Goal: Information Seeking & Learning: Learn about a topic

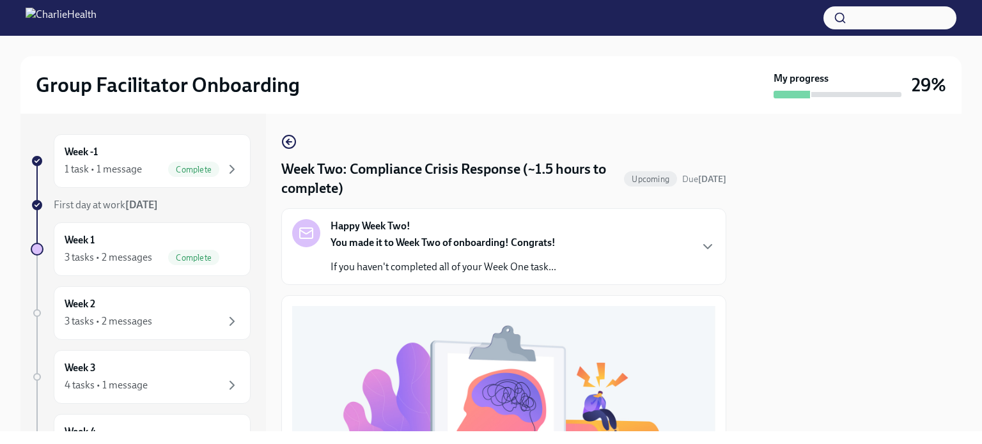
scroll to position [460, 0]
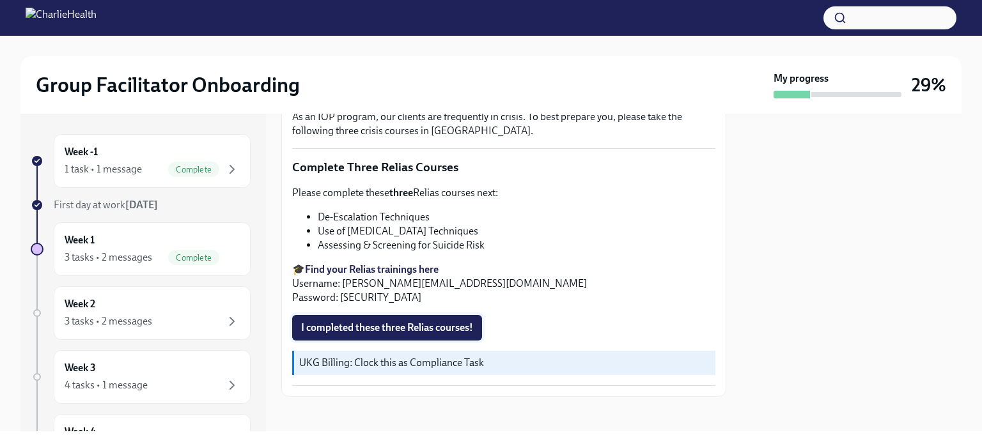
click at [417, 327] on span "I completed these three Relias courses!" at bounding box center [387, 327] width 172 height 13
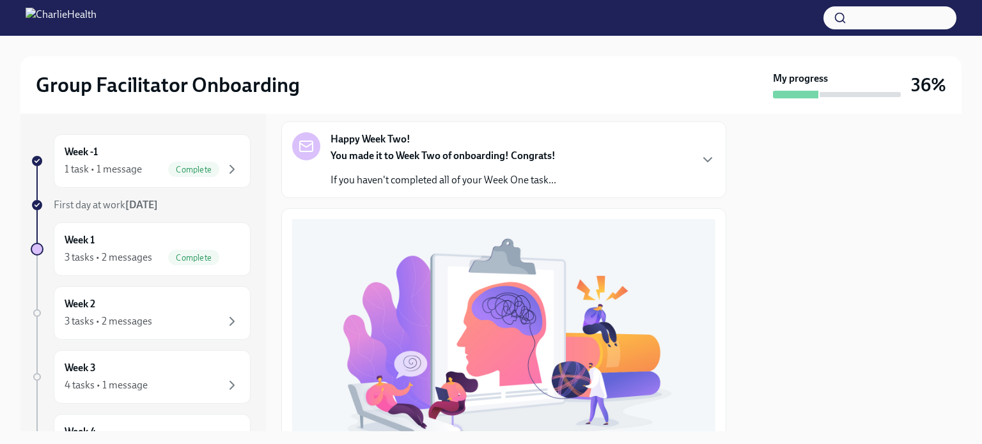
scroll to position [0, 0]
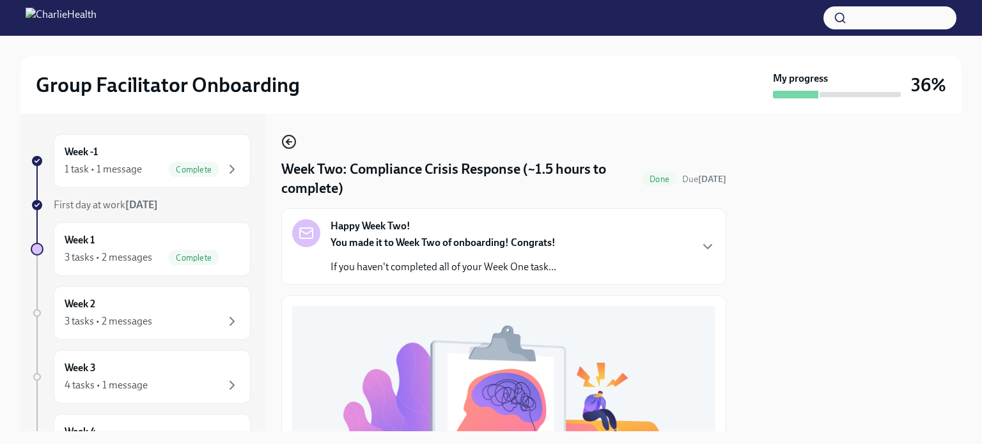
click at [289, 142] on icon "button" at bounding box center [288, 142] width 5 height 0
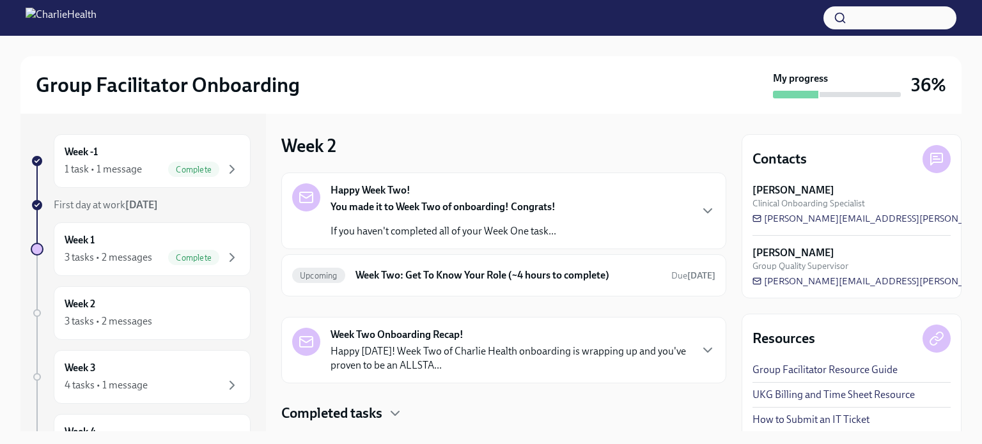
scroll to position [31, 0]
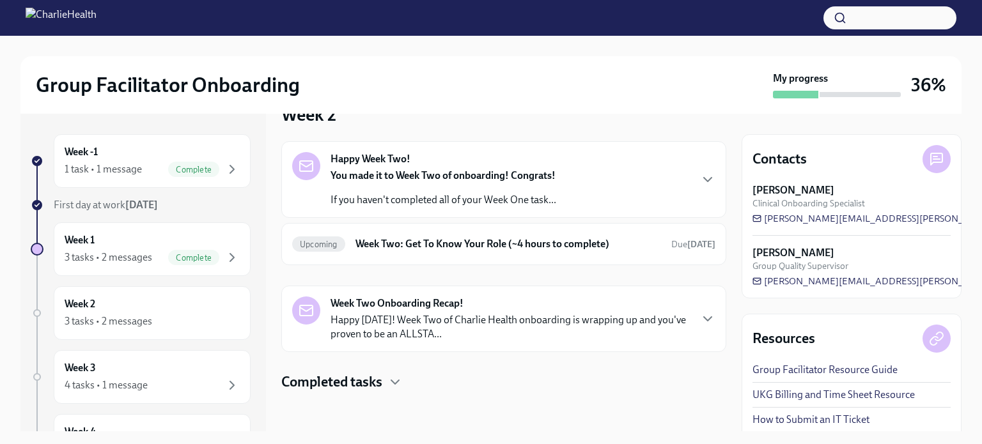
click at [452, 314] on p "Happy [DATE]! Week Two of Charlie Health onboarding is wrapping up and you've p…" at bounding box center [509, 327] width 359 height 28
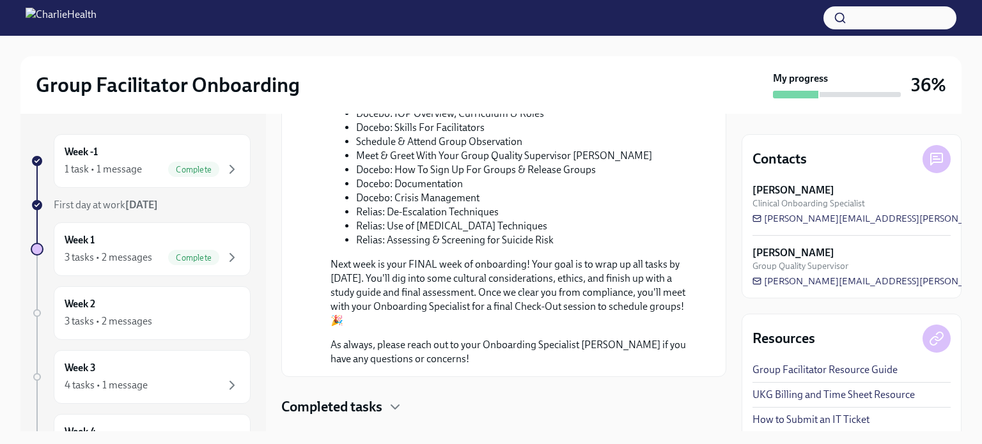
scroll to position [612, 0]
click at [189, 298] on div "Week 2 3 tasks • 2 messages" at bounding box center [152, 313] width 175 height 32
click at [141, 329] on div "Week 2 3 tasks • 2 messages" at bounding box center [152, 313] width 197 height 54
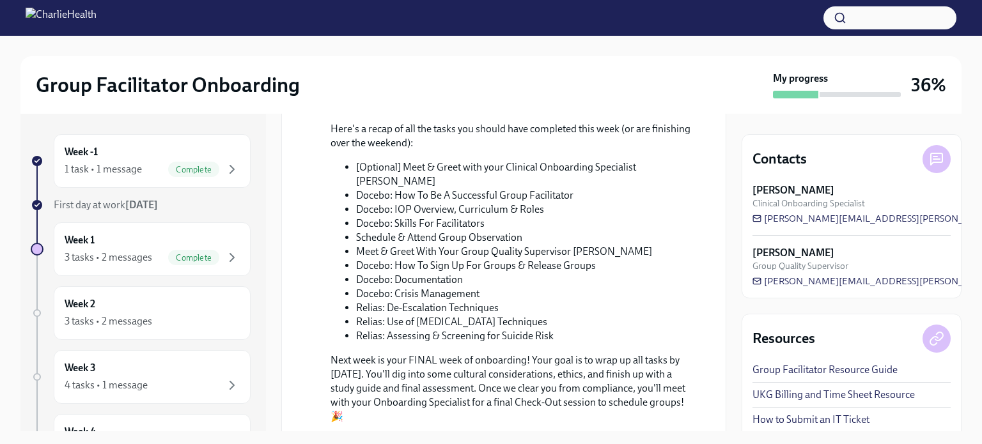
scroll to position [630, 0]
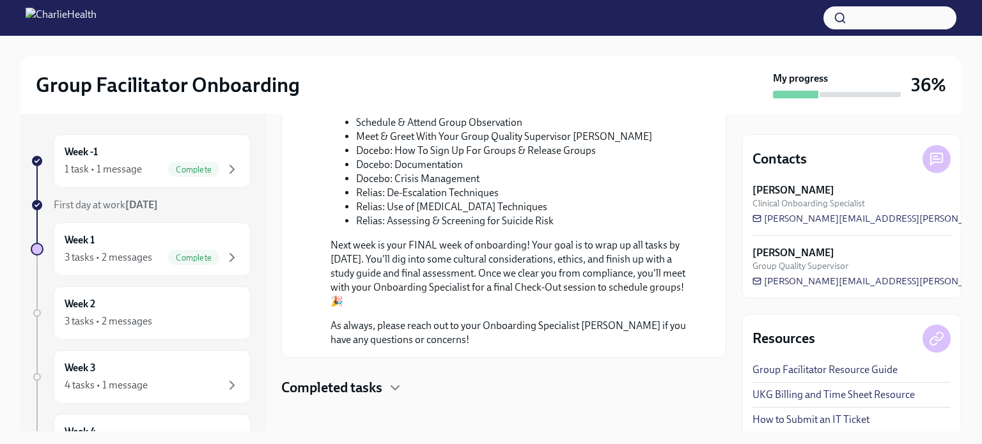
click at [364, 397] on div at bounding box center [503, 417] width 445 height 41
click at [366, 381] on h4 "Completed tasks" at bounding box center [331, 387] width 101 height 19
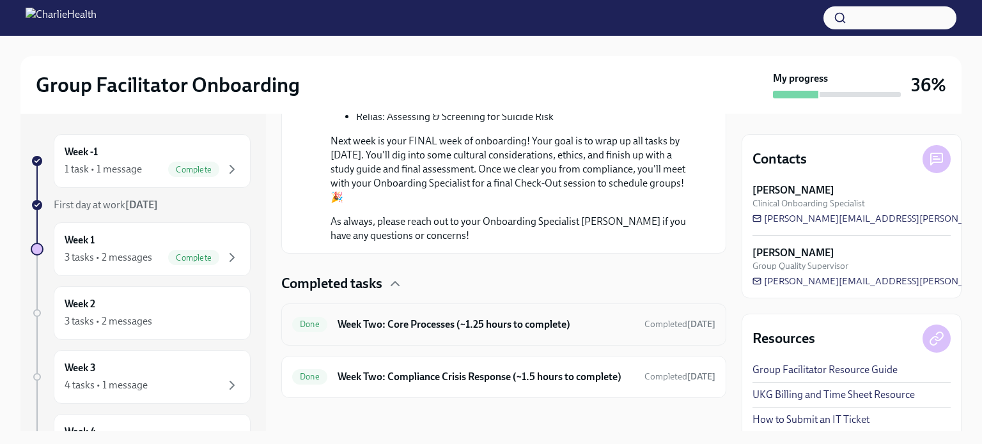
click at [391, 304] on div "Done Week Two: Core Processes (~1.25 hours to complete) Completed [DATE]" at bounding box center [503, 325] width 445 height 42
click at [139, 327] on div "3 tasks • 2 messages" at bounding box center [109, 321] width 88 height 14
click at [139, 369] on div "Week 3 4 tasks • 1 message" at bounding box center [152, 377] width 175 height 32
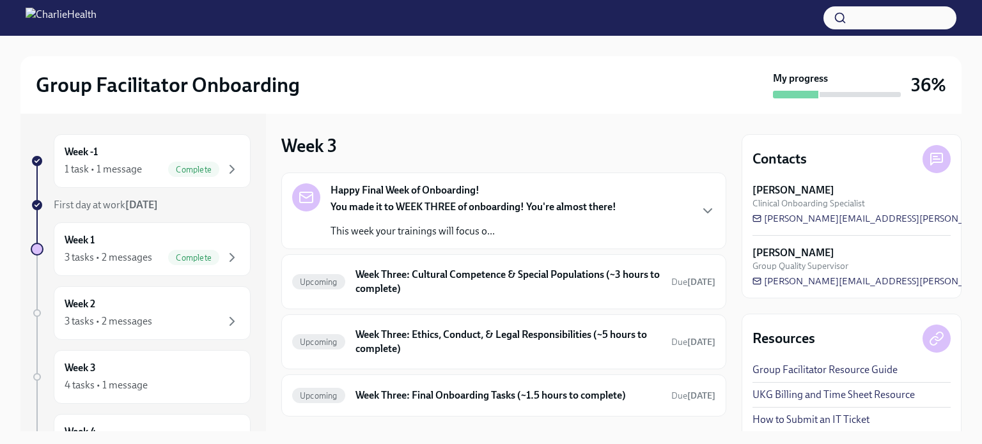
click at [431, 197] on strong "Happy Final Week of Onboarding!" at bounding box center [404, 190] width 149 height 14
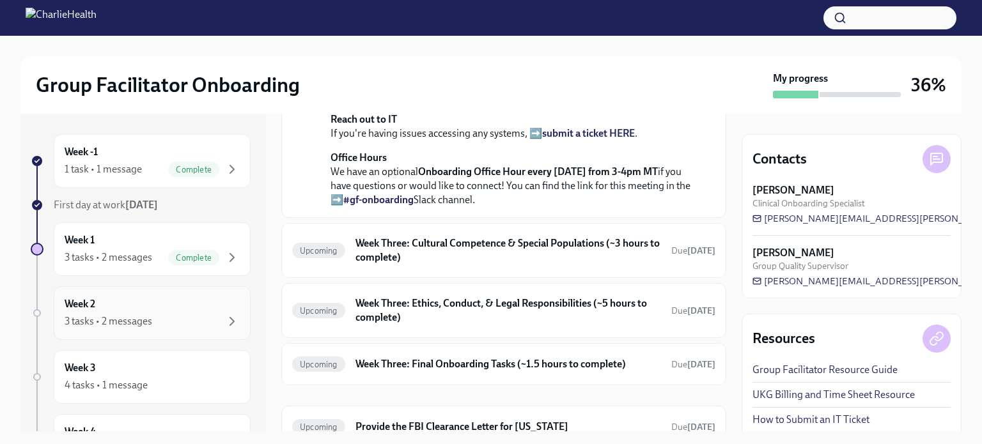
click at [170, 314] on div "3 tasks • 2 messages" at bounding box center [152, 321] width 175 height 15
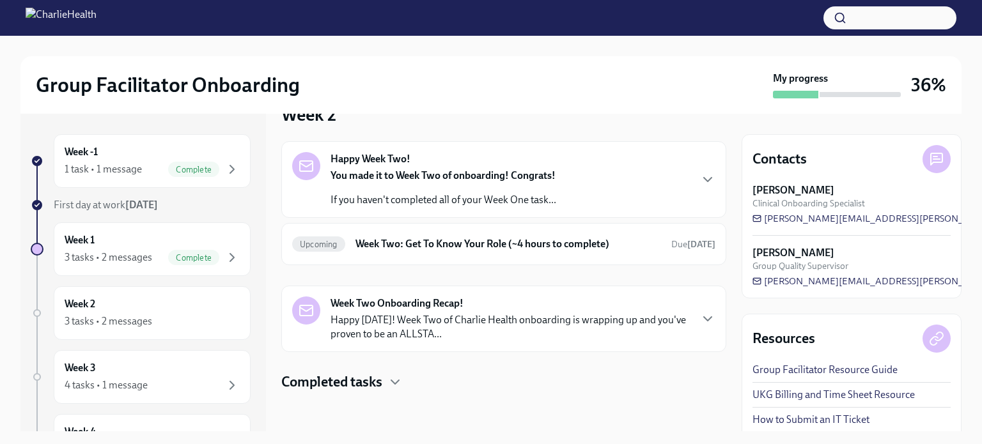
click at [413, 171] on strong "You made it to Week Two of onboarding! Congrats!" at bounding box center [442, 175] width 225 height 12
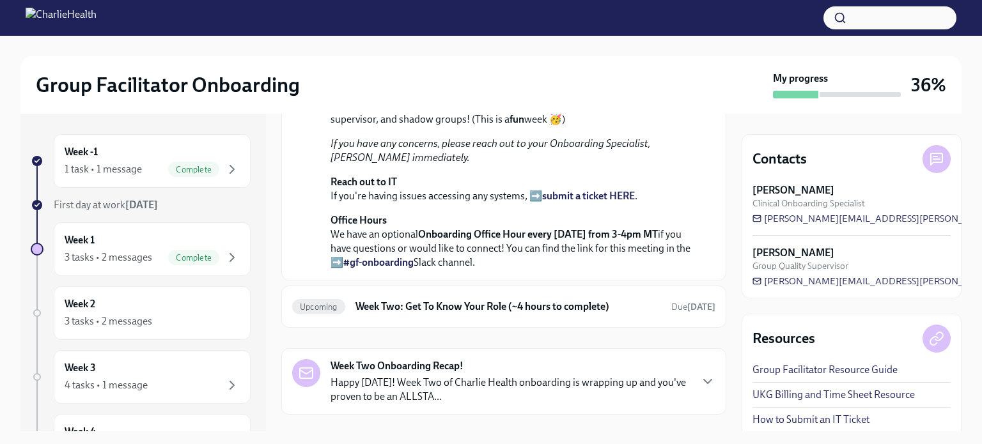
scroll to position [450, 0]
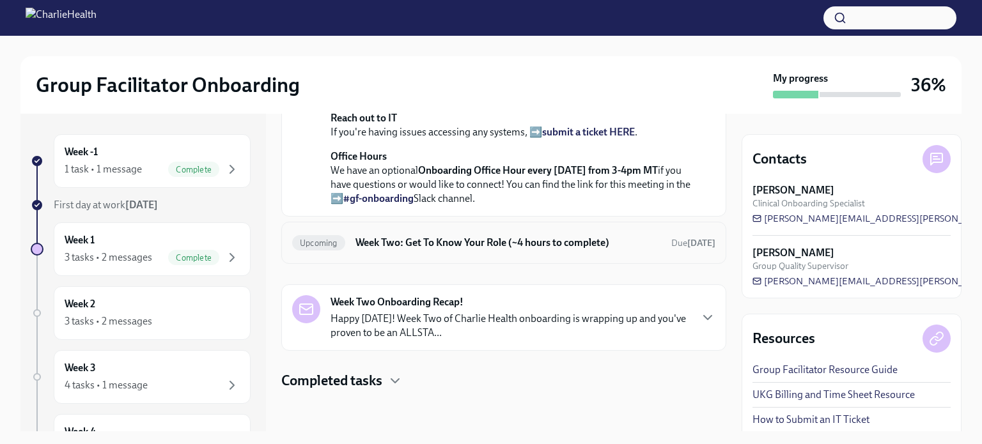
click at [450, 247] on h6 "Week Two: Get To Know Your Role (~4 hours to complete)" at bounding box center [507, 243] width 305 height 14
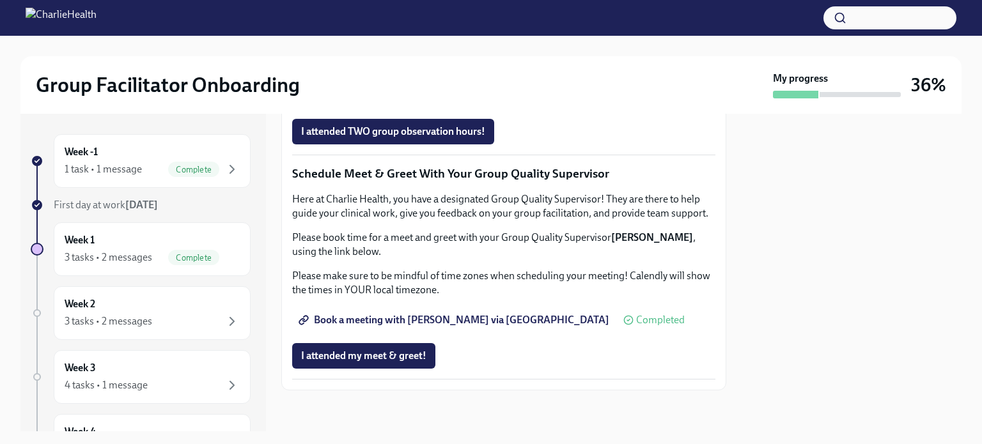
scroll to position [966, 0]
click at [130, 370] on div "Week 3 4 tasks • 1 message" at bounding box center [152, 377] width 175 height 32
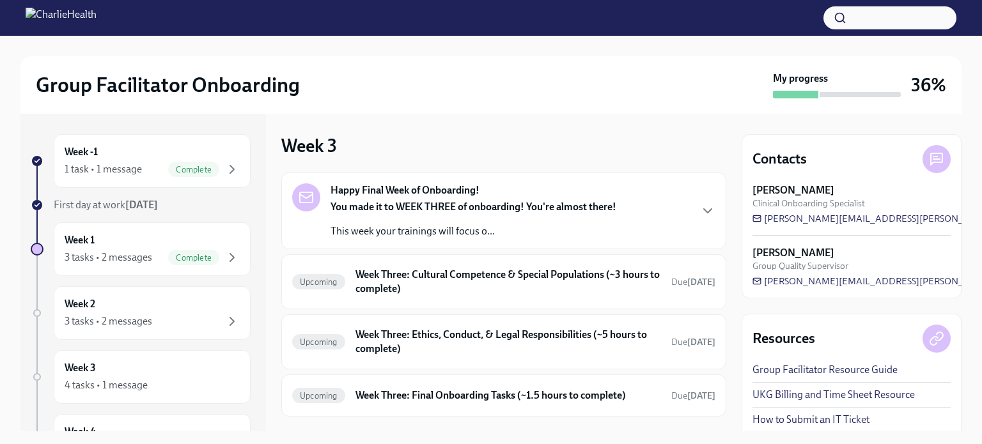
click at [433, 228] on p "This week your trainings will focus o..." at bounding box center [473, 231] width 286 height 14
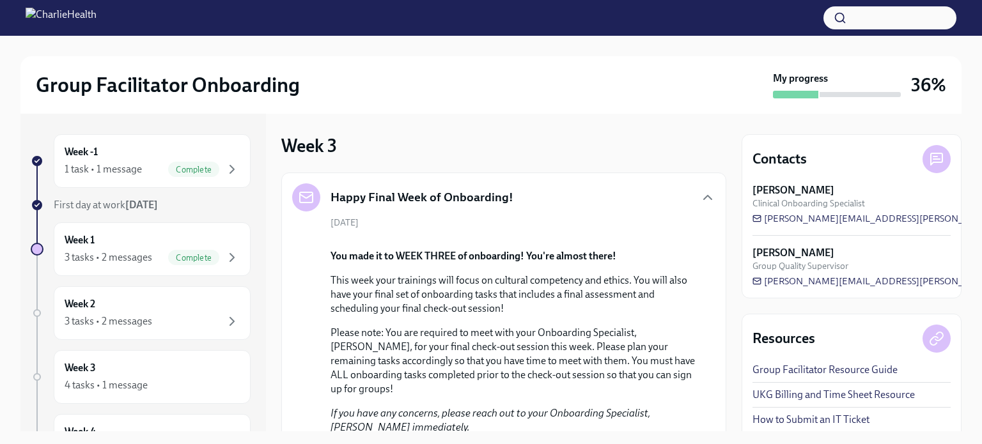
click at [369, 192] on h5 "Happy Final Week of Onboarding!" at bounding box center [421, 197] width 183 height 17
click at [167, 312] on div "Week 2 3 tasks • 2 messages" at bounding box center [152, 313] width 175 height 32
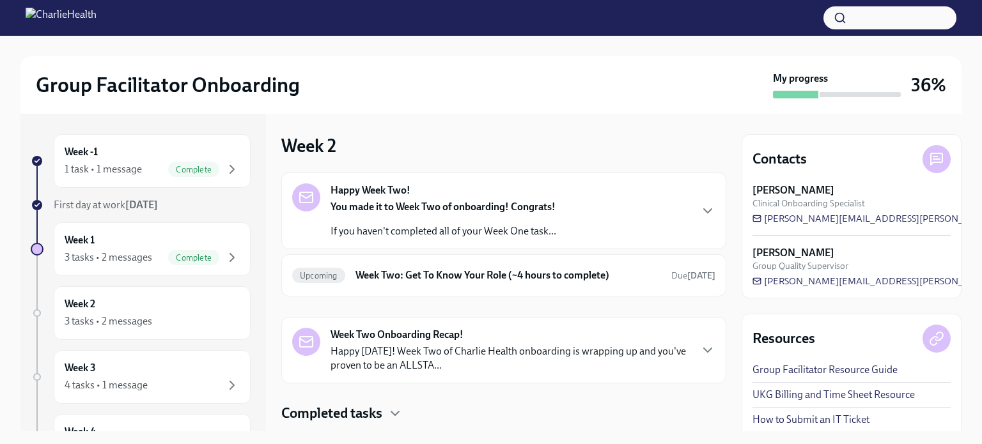
scroll to position [31, 0]
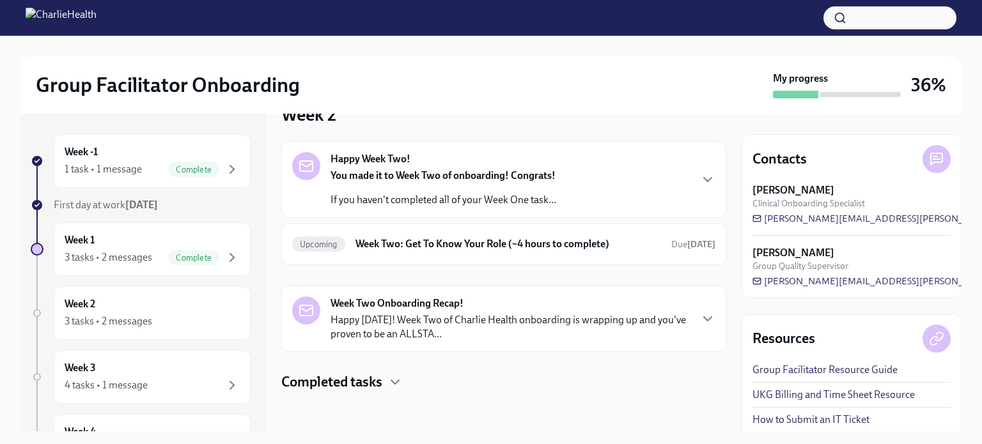
click at [393, 373] on div "Completed tasks" at bounding box center [503, 382] width 445 height 19
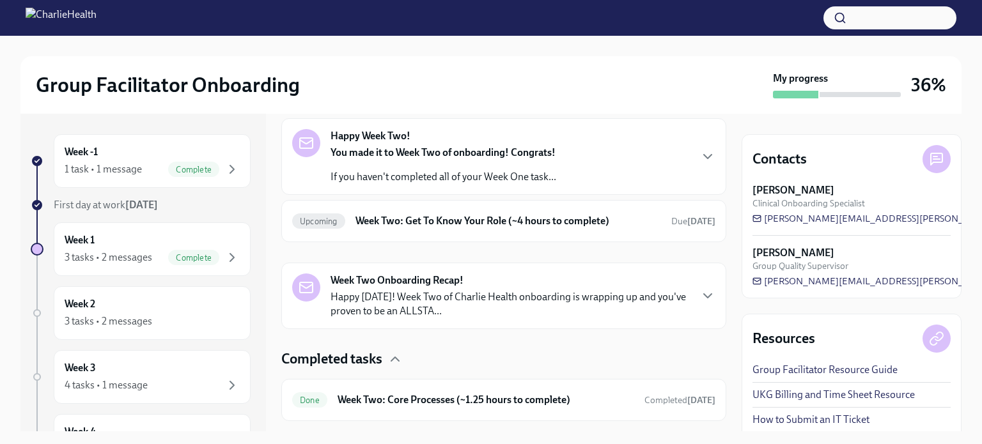
scroll to position [135, 0]
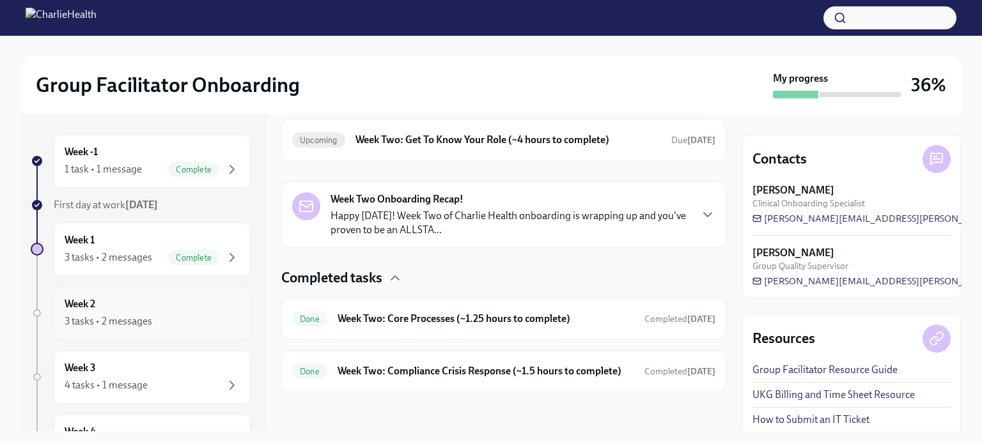
click at [160, 297] on div "Week 2 3 tasks • 2 messages" at bounding box center [152, 313] width 175 height 32
click at [136, 388] on div "4 tasks • 1 message" at bounding box center [106, 385] width 83 height 14
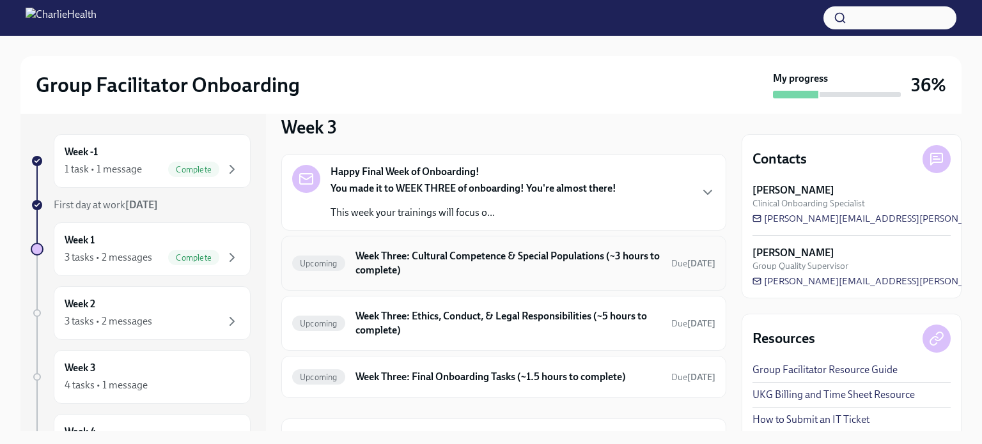
scroll to position [16, 0]
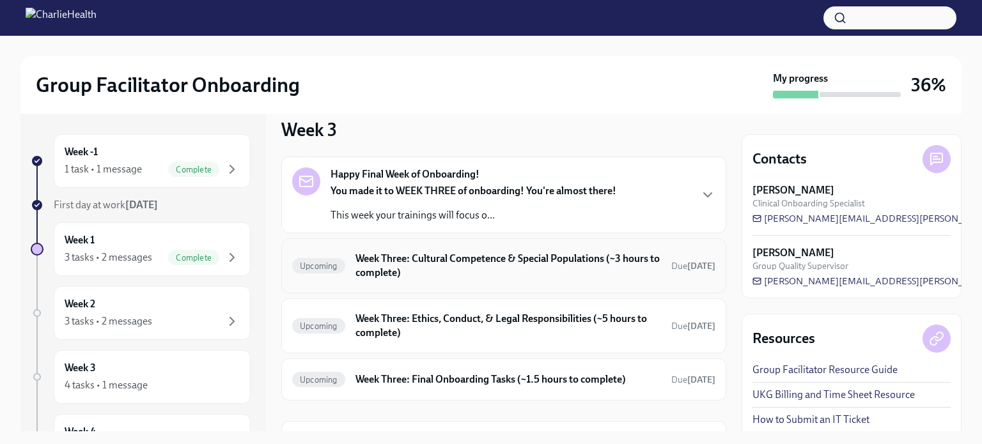
click at [519, 209] on p "This week your trainings will focus o..." at bounding box center [473, 215] width 286 height 14
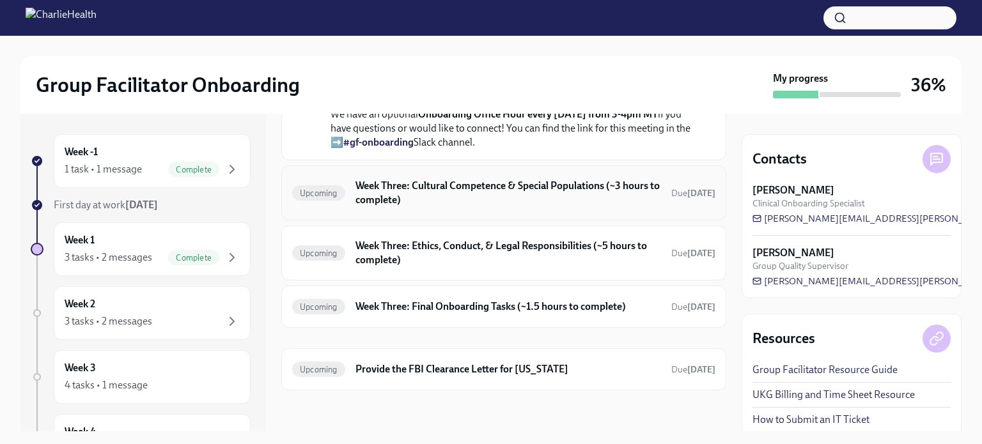
scroll to position [575, 0]
click at [519, 204] on h6 "Week Three: Cultural Competence & Special Populations (~3 hours to complete)" at bounding box center [507, 193] width 305 height 28
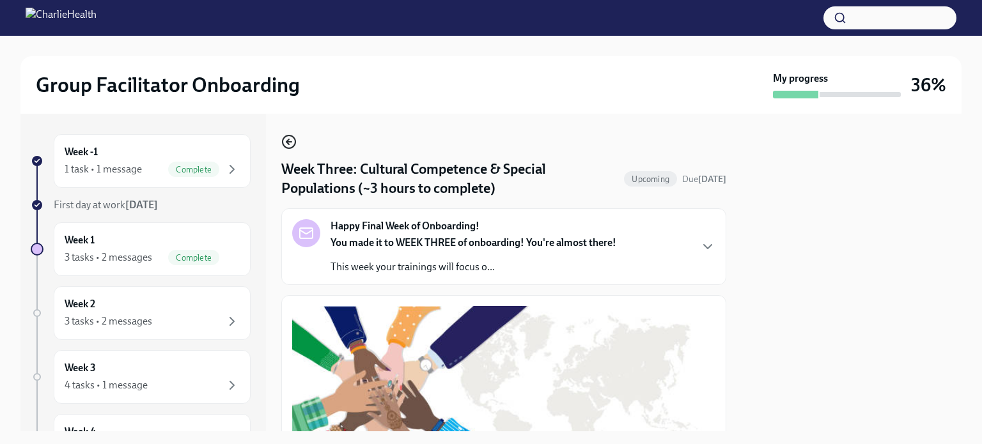
click at [288, 145] on icon "button" at bounding box center [288, 141] width 15 height 15
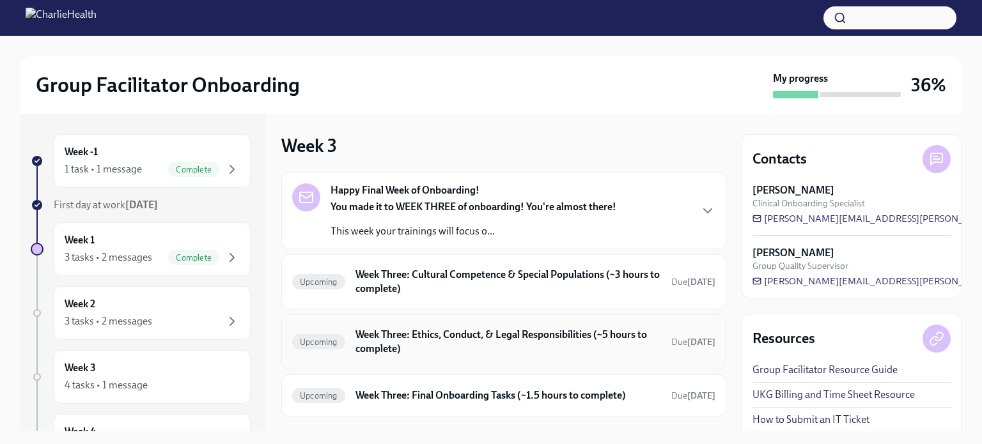
click at [443, 342] on h6 "Week Three: Ethics, Conduct, & Legal Responsibilities (~5 hours to complete)" at bounding box center [507, 342] width 305 height 28
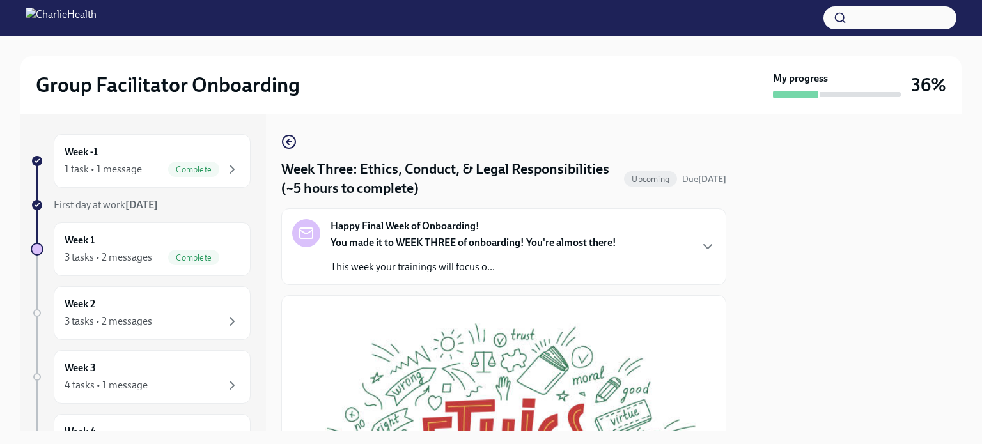
click at [296, 135] on icon "button" at bounding box center [288, 141] width 15 height 15
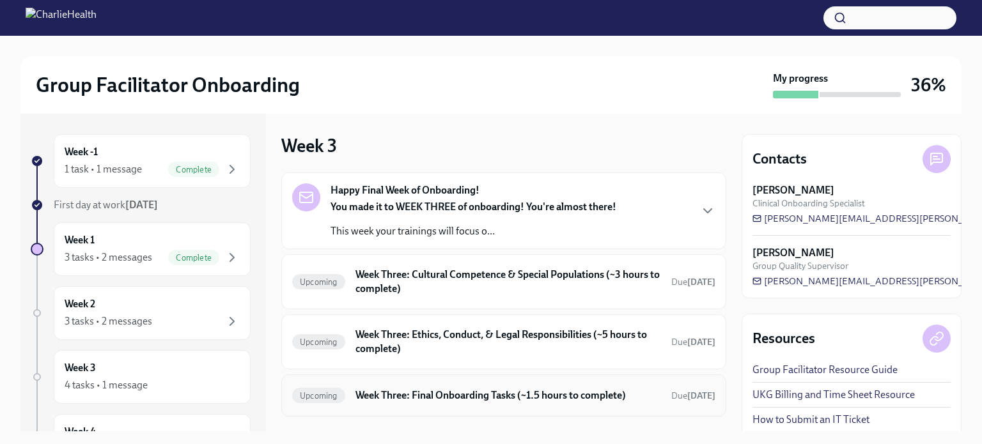
click at [422, 410] on div "Upcoming Week Three: Final Onboarding Tasks (~1.5 hours to complete) Due [DATE]" at bounding box center [503, 395] width 445 height 42
click at [423, 394] on h6 "Week Three: Final Onboarding Tasks (~1.5 hours to complete)" at bounding box center [507, 396] width 305 height 14
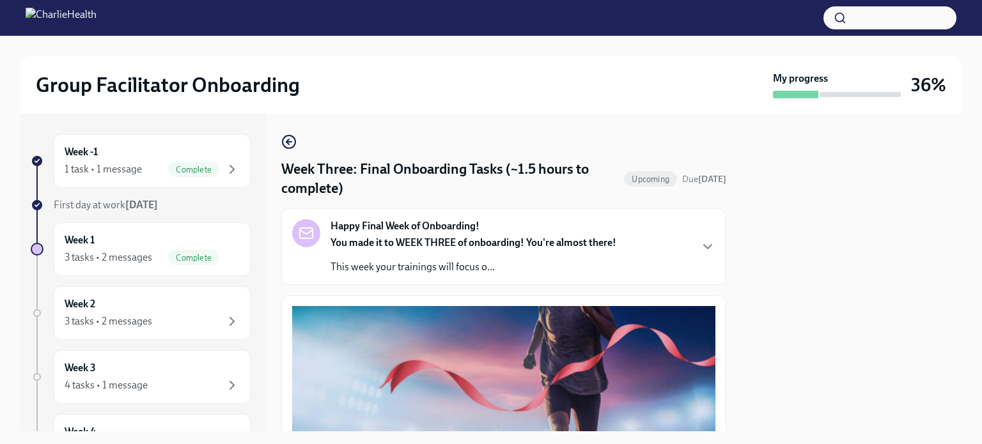
click at [294, 133] on div "Week Three: Final Onboarding Tasks (~1.5 hours to complete) Upcoming Due [DATE]…" at bounding box center [503, 273] width 445 height 318
click at [293, 144] on icon "button" at bounding box center [288, 141] width 15 height 15
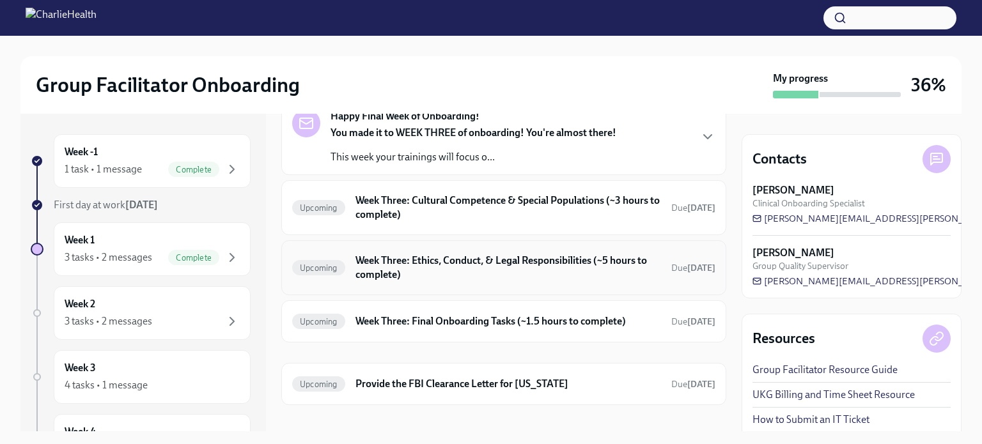
scroll to position [87, 0]
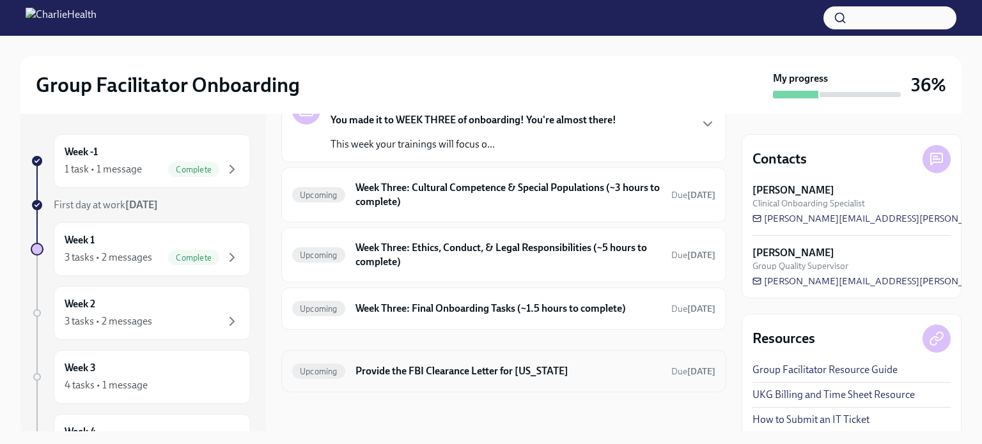
click at [445, 361] on div "Upcoming Provide the FBI Clearance Letter for [US_STATE] Due [DATE]" at bounding box center [503, 371] width 423 height 20
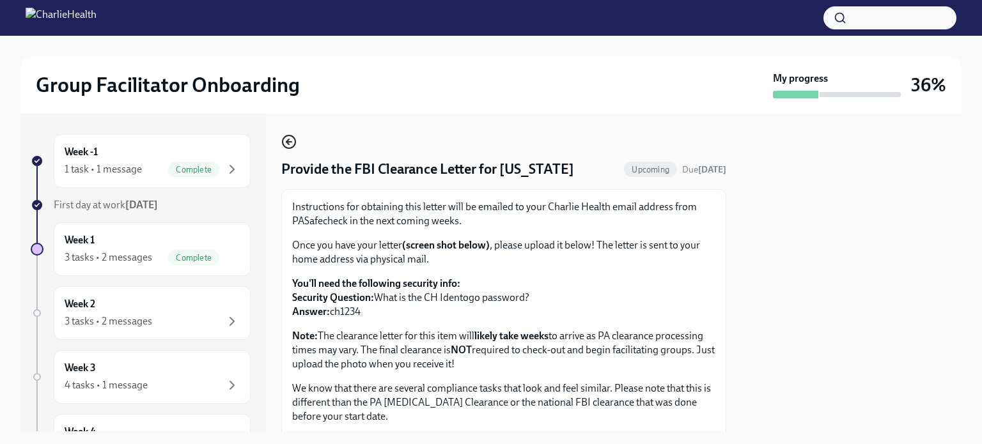
click at [287, 135] on circle "button" at bounding box center [288, 141] width 13 height 13
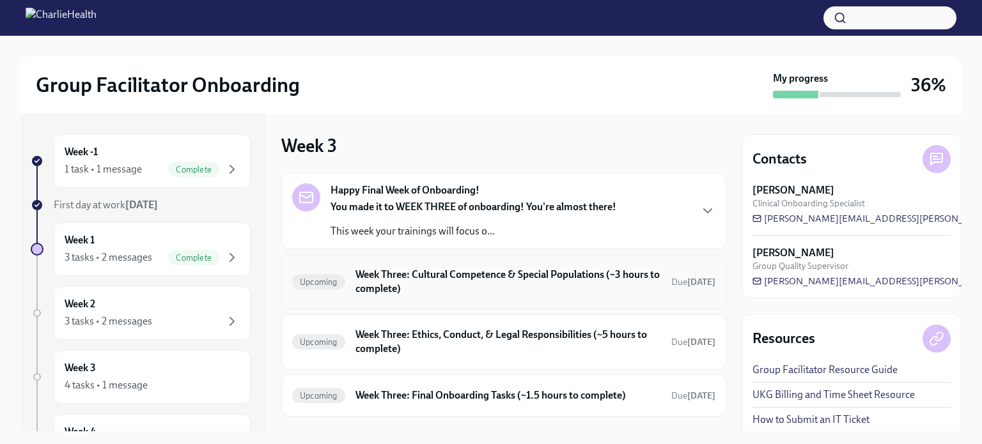
click at [521, 275] on h6 "Week Three: Cultural Competence & Special Populations (~3 hours to complete)" at bounding box center [507, 282] width 305 height 28
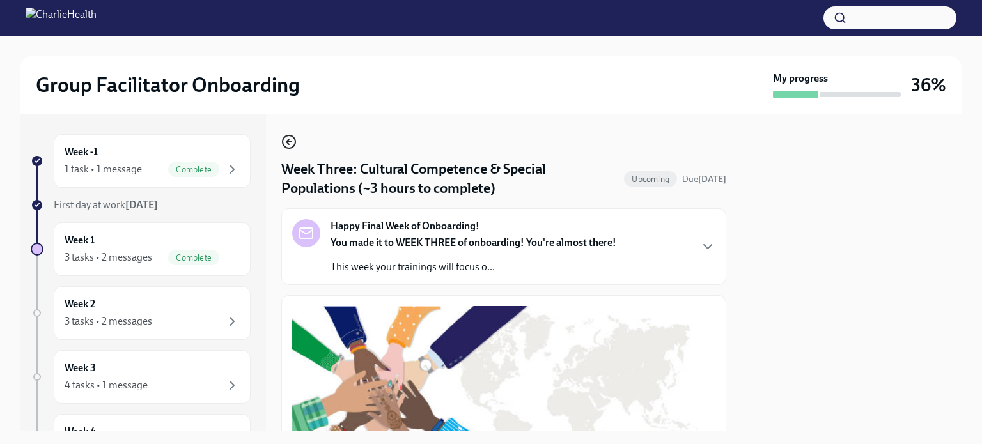
click at [291, 144] on icon "button" at bounding box center [288, 141] width 15 height 15
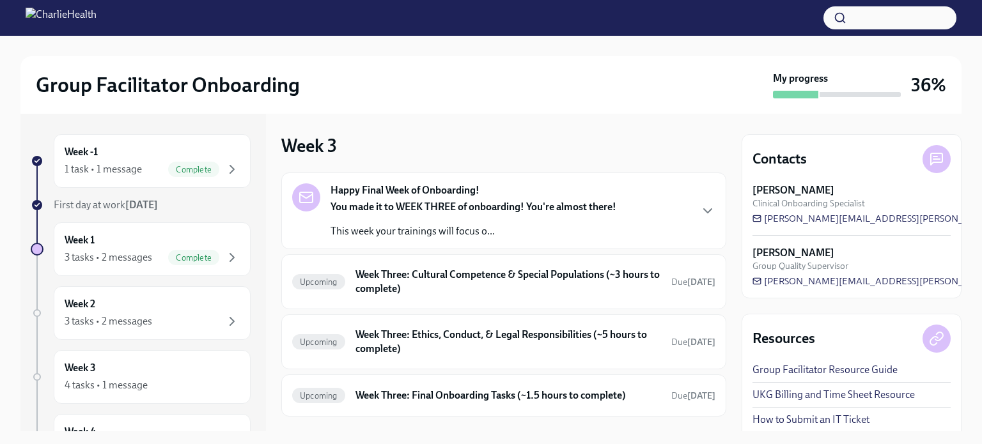
click at [539, 211] on strong "You made it to WEEK THREE of onboarding! You're almost there!" at bounding box center [473, 207] width 286 height 12
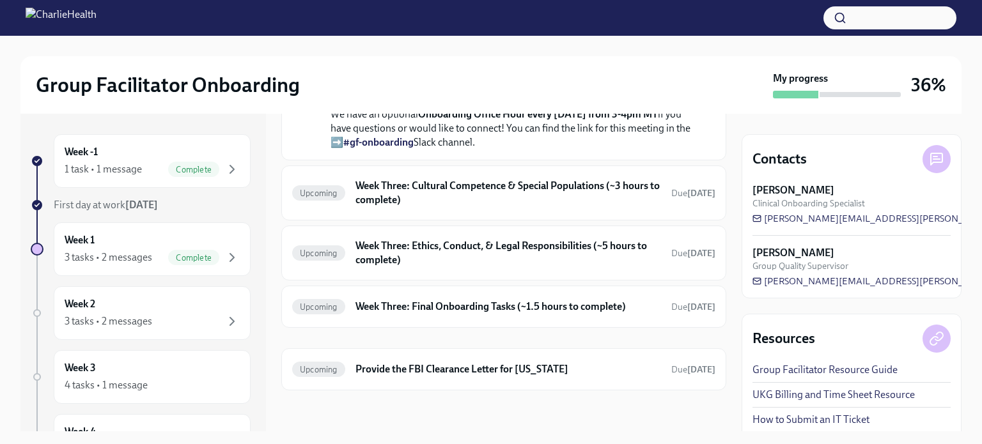
scroll to position [432, 0]
click at [196, 219] on div "Week -1 1 task • 1 message Complete First day at work [DATE] Week 1 3 tasks • 2…" at bounding box center [141, 402] width 220 height 537
click at [142, 368] on div "Week 3 4 tasks • 1 message" at bounding box center [152, 377] width 175 height 32
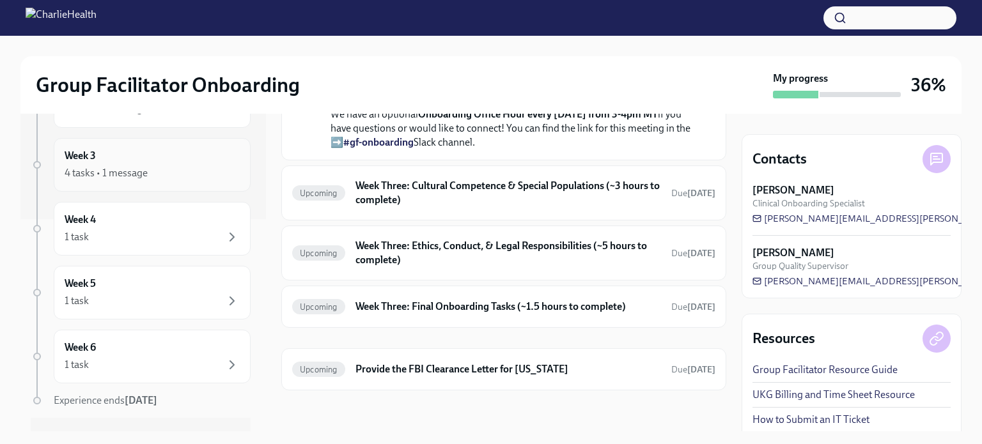
scroll to position [216, 0]
click at [139, 229] on div "1 task" at bounding box center [152, 233] width 175 height 15
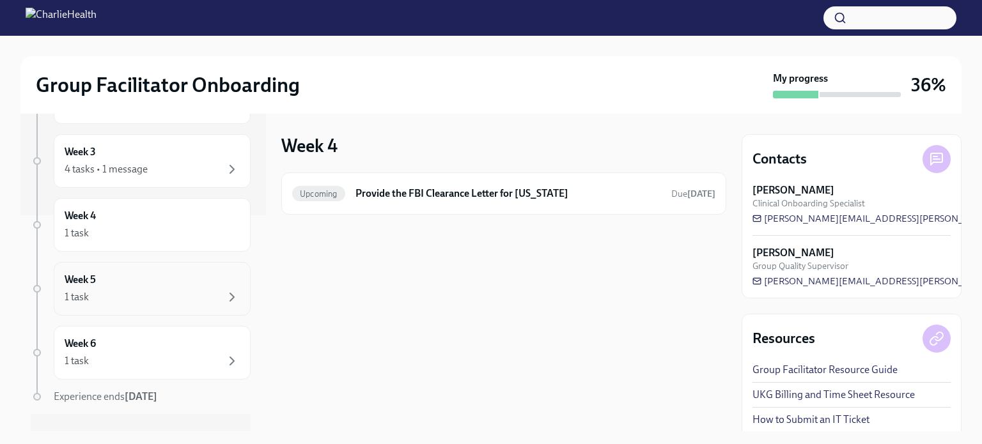
click at [155, 298] on div "1 task" at bounding box center [152, 296] width 175 height 15
click at [188, 338] on div "Week 6 1 task" at bounding box center [152, 353] width 175 height 32
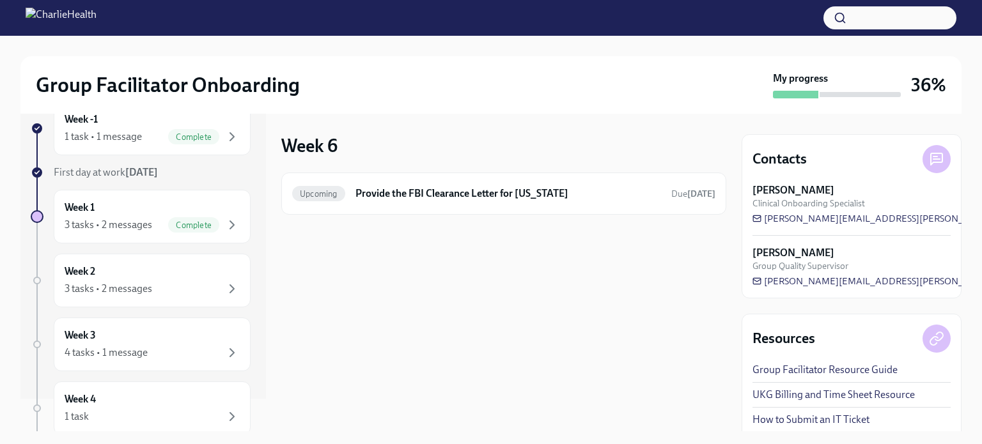
scroll to position [20, 0]
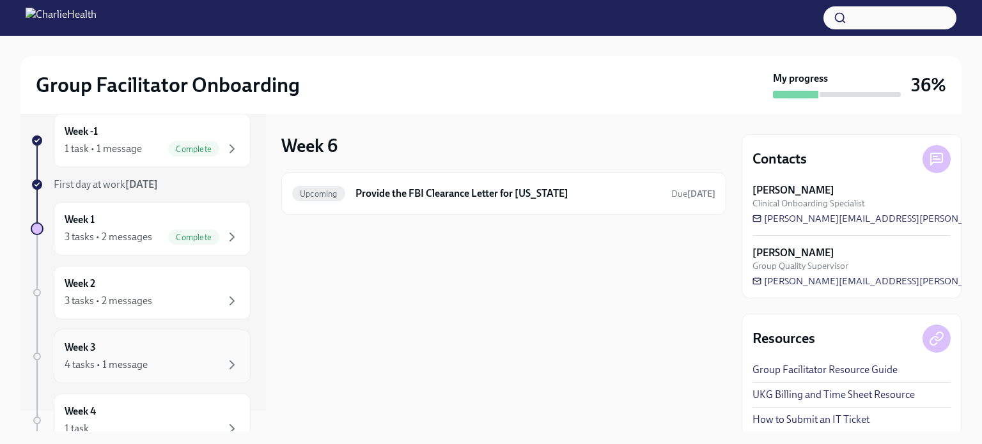
click at [157, 335] on div "Week 3 4 tasks • 1 message" at bounding box center [152, 357] width 197 height 54
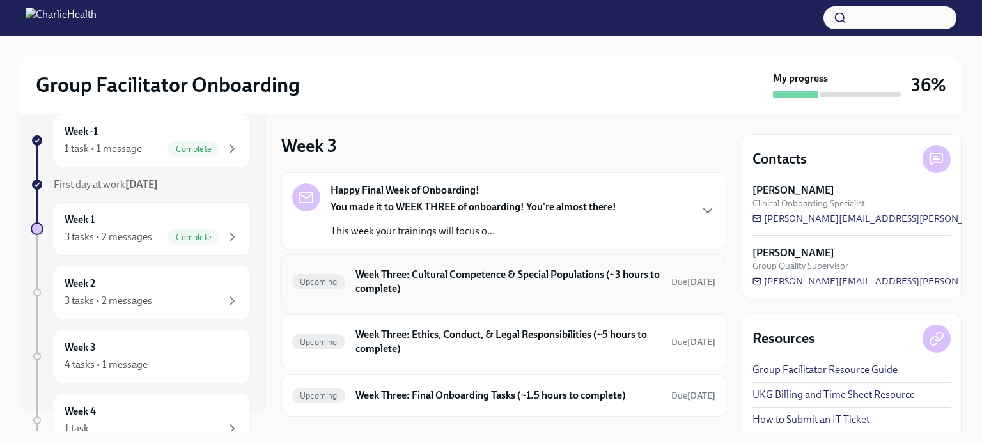
click at [517, 277] on h6 "Week Three: Cultural Competence & Special Populations (~3 hours to complete)" at bounding box center [507, 282] width 305 height 28
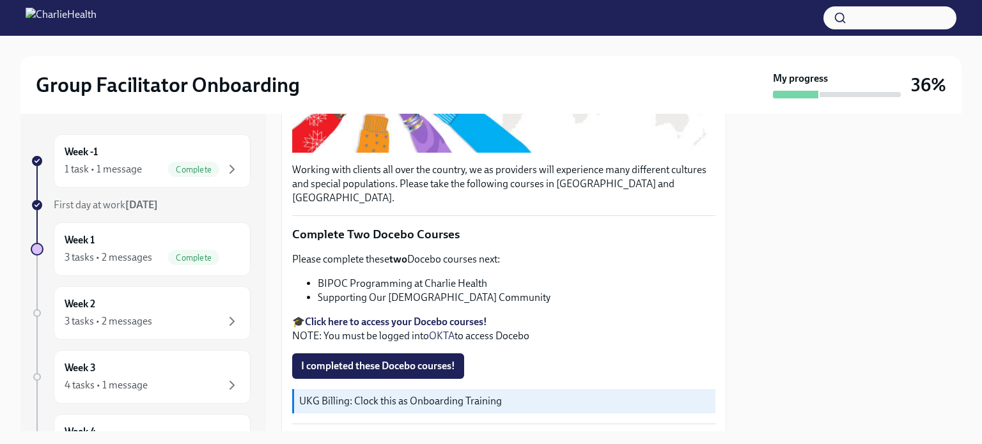
scroll to position [367, 0]
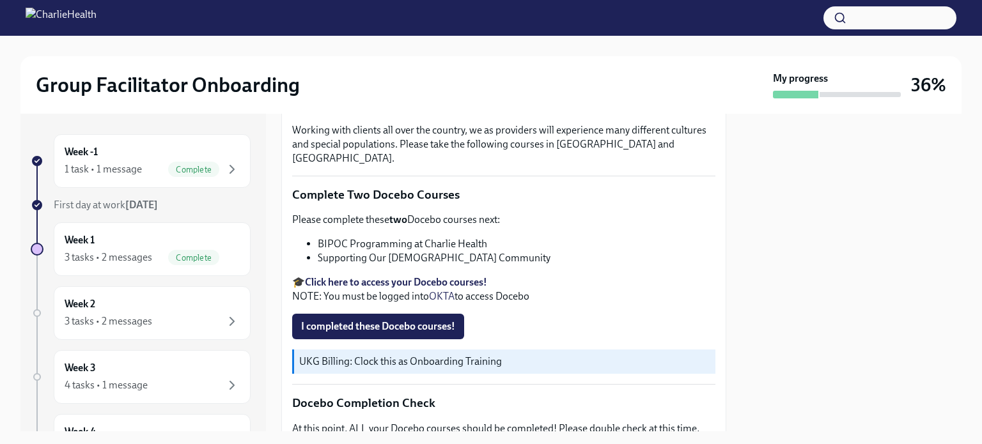
click at [450, 276] on strong "Click here to access your Docebo courses!" at bounding box center [396, 282] width 182 height 12
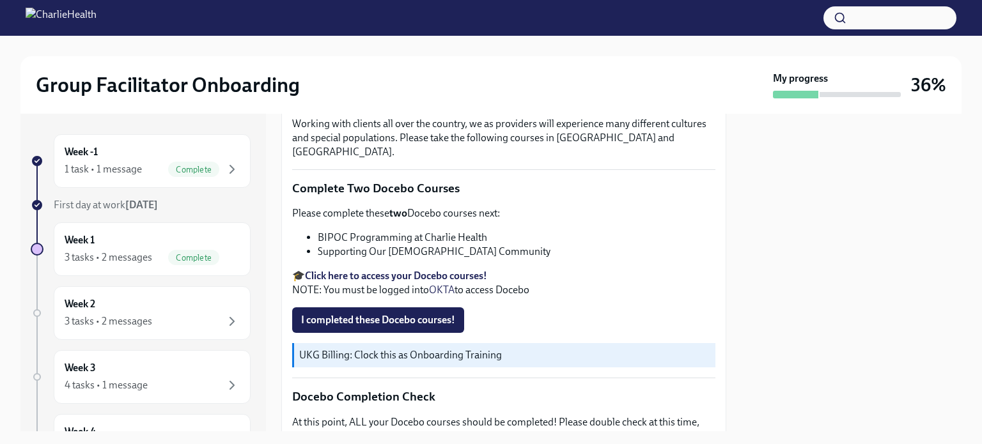
scroll to position [374, 0]
